Goal: Information Seeking & Learning: Learn about a topic

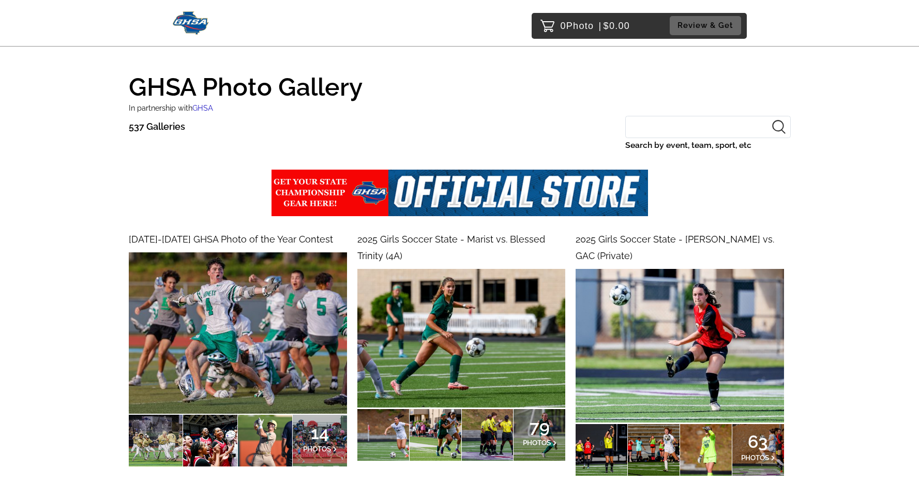
click at [686, 126] on input "Search by event, team, sport, etc" at bounding box center [708, 127] width 166 height 22
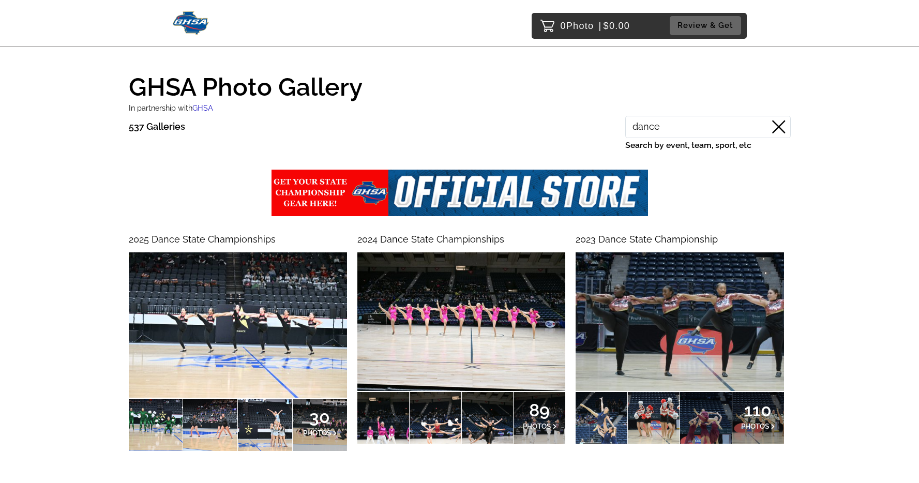
type input "dance"
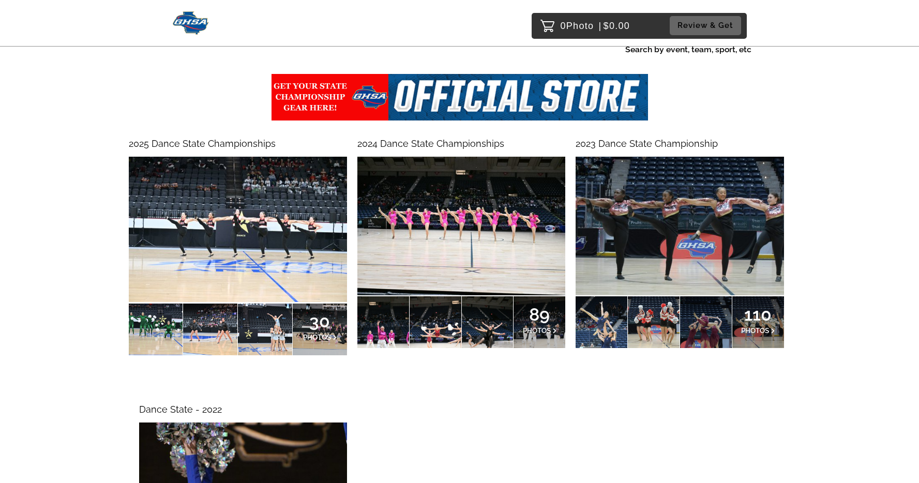
scroll to position [107, 0]
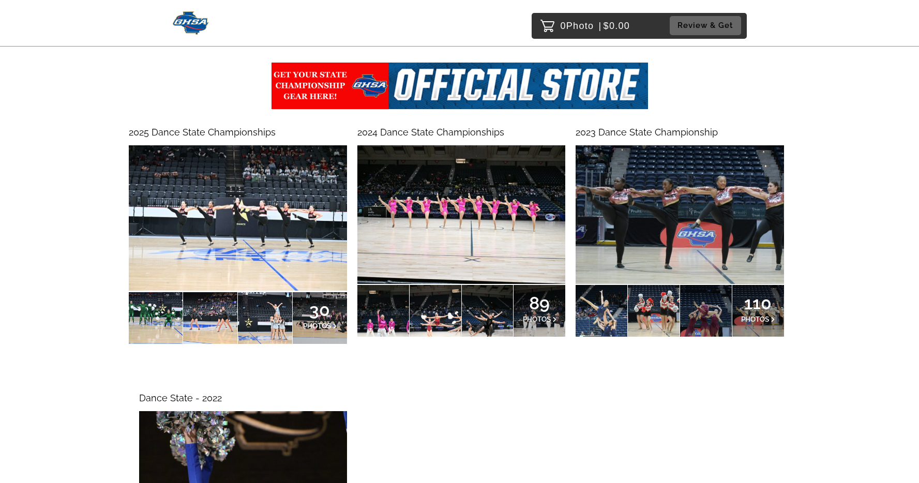
click at [308, 184] on img at bounding box center [238, 217] width 218 height 145
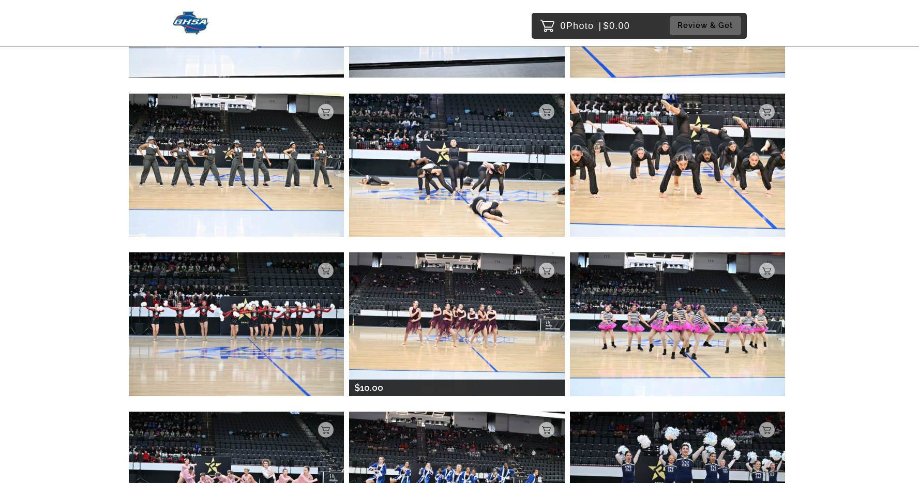
scroll to position [1391, 0]
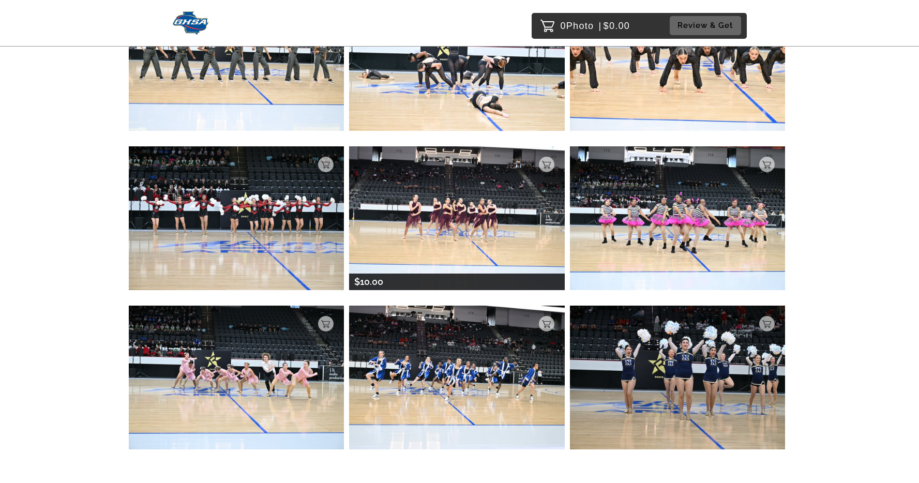
click at [488, 215] on img at bounding box center [457, 217] width 216 height 143
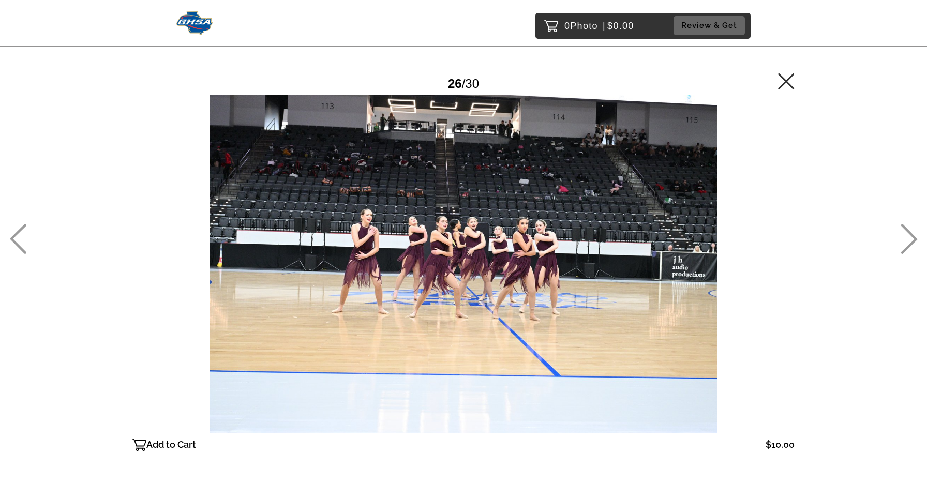
click at [786, 82] on icon at bounding box center [786, 81] width 16 height 16
